Goal: Navigation & Orientation: Find specific page/section

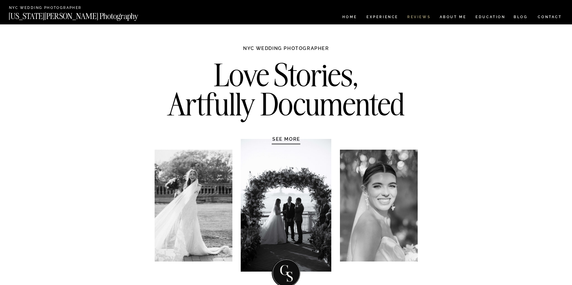
click at [417, 15] on nav "REVIEWS" at bounding box center [418, 17] width 22 height 5
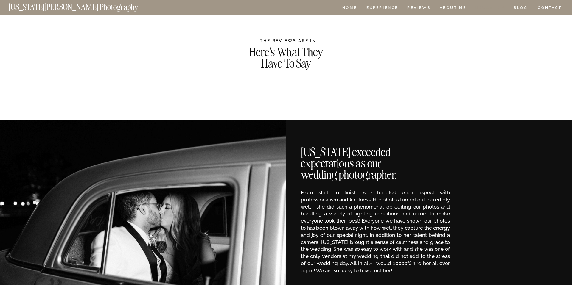
click at [492, 8] on nav "EDUCATION" at bounding box center [490, 8] width 31 height 5
